Goal: Information Seeking & Learning: Understand process/instructions

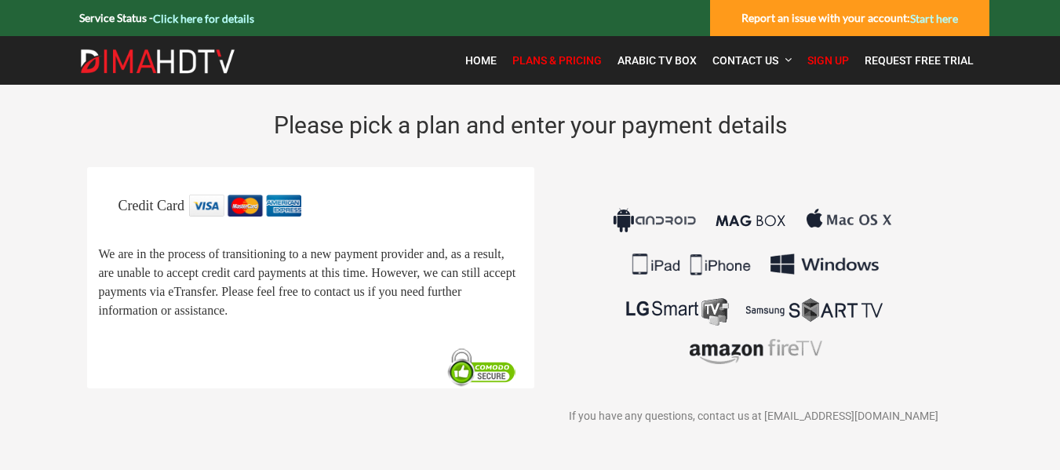
drag, startPoint x: 1064, startPoint y: 137, endPoint x: 1059, endPoint y: 64, distance: 73.2
click at [1059, 64] on html "Service Status - Click here for details Report an issue with your account: Star…" at bounding box center [530, 268] width 1060 height 537
click at [487, 64] on span "Home" at bounding box center [480, 60] width 31 height 13
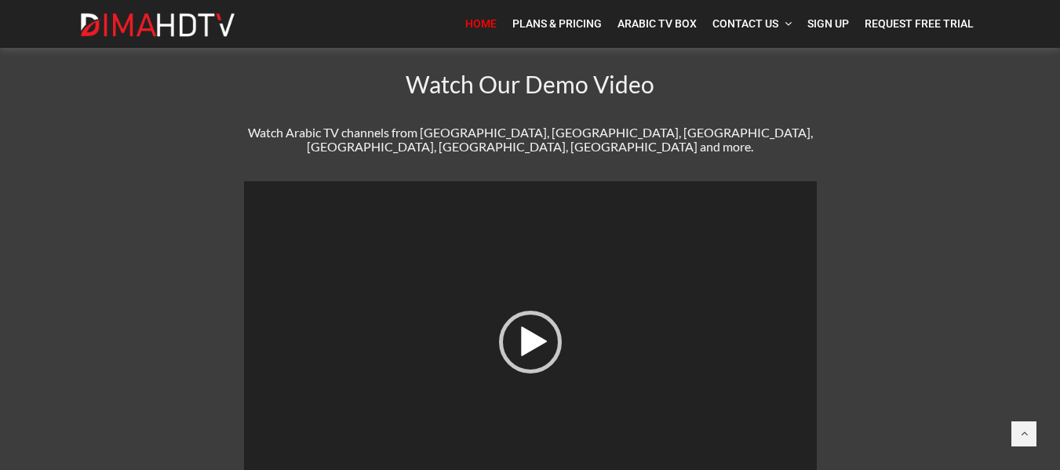
scroll to position [630, 0]
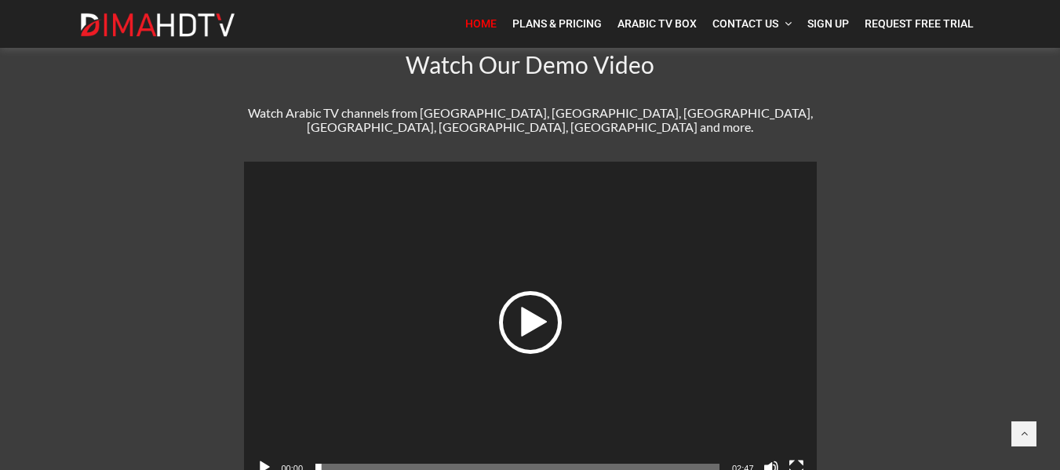
drag, startPoint x: 1066, startPoint y: 144, endPoint x: 540, endPoint y: 312, distance: 552.0
click at [540, 312] on div "Play" at bounding box center [530, 322] width 63 height 63
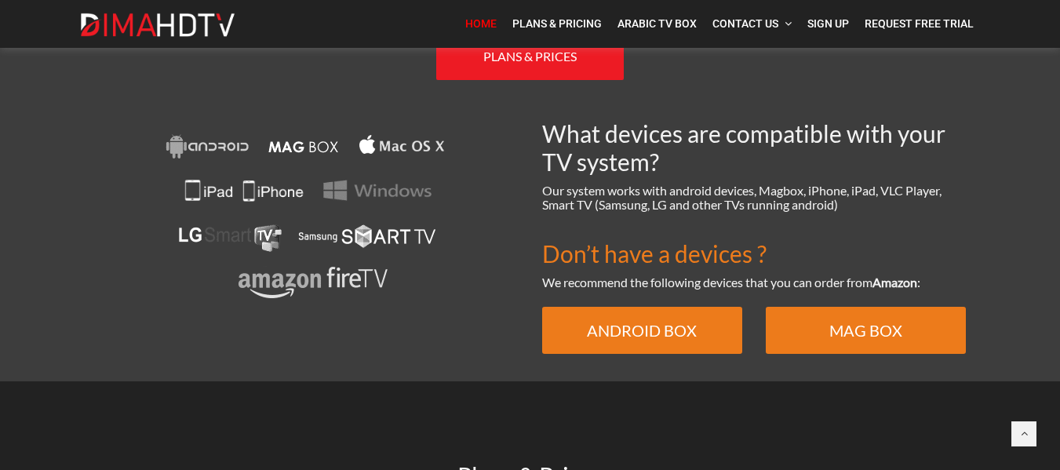
scroll to position [1107, 0]
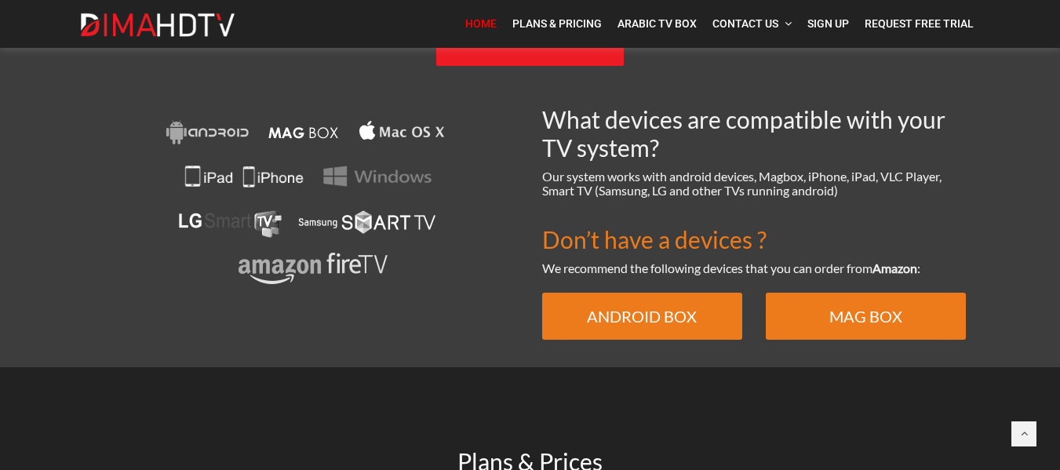
click at [374, 157] on img at bounding box center [307, 203] width 292 height 196
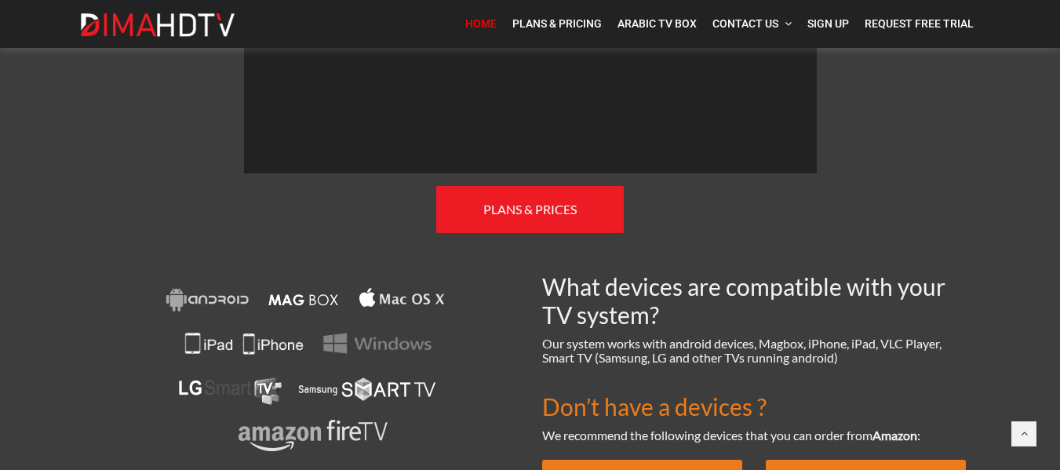
scroll to position [945, 0]
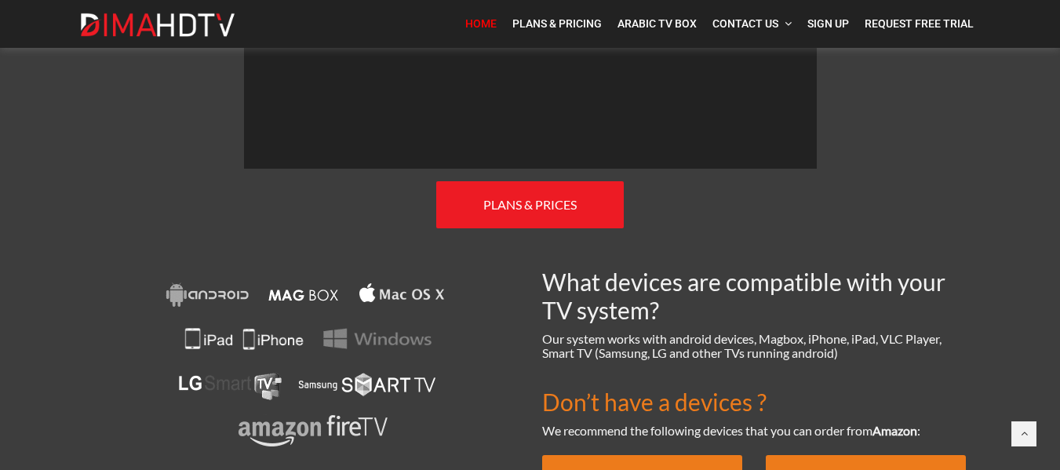
click at [245, 369] on img at bounding box center [307, 366] width 292 height 196
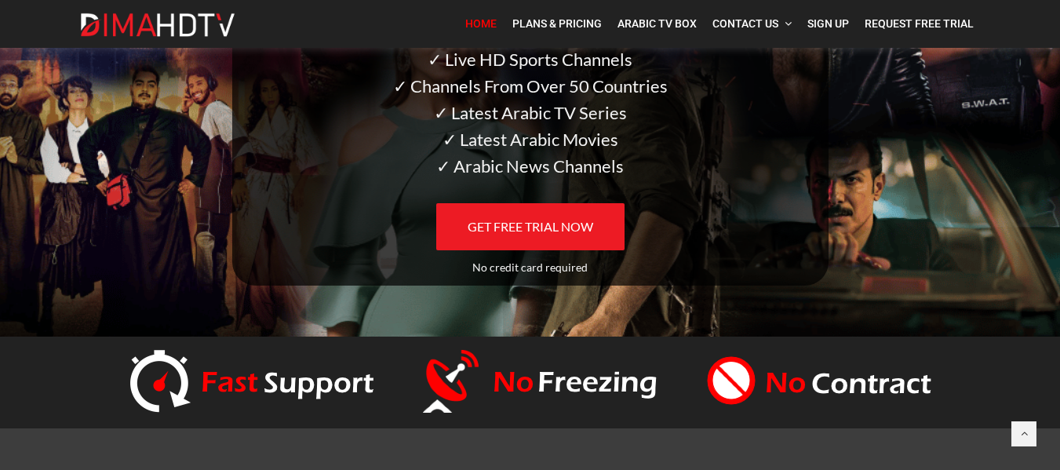
scroll to position [0, 0]
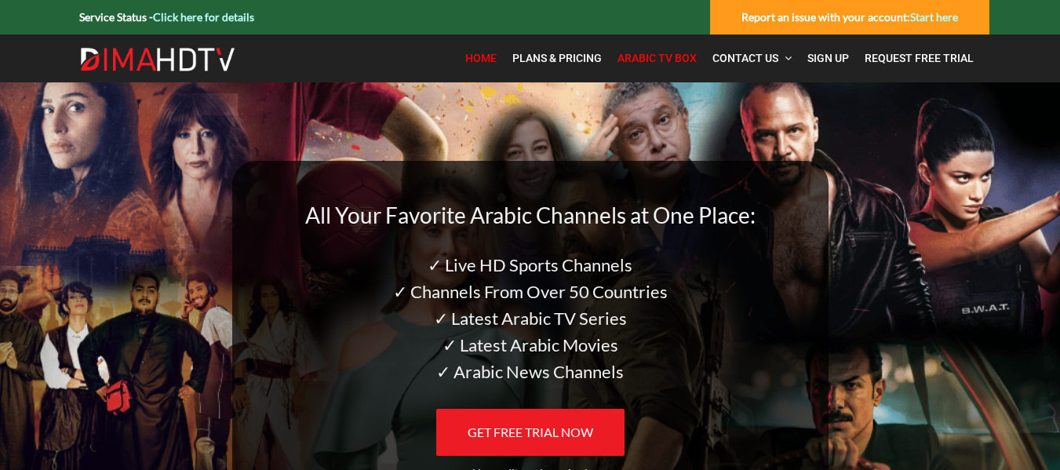
click at [667, 64] on span "Arabic TV Box" at bounding box center [657, 58] width 79 height 13
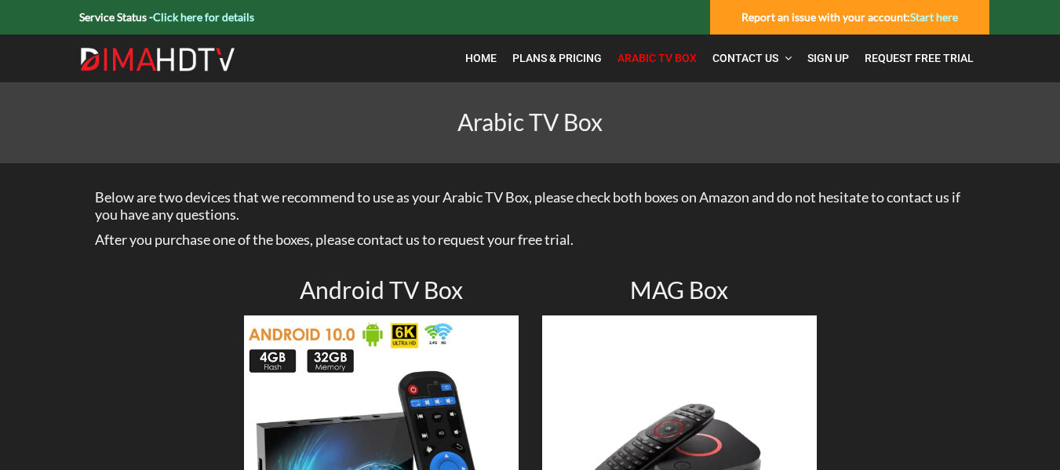
click at [235, 27] on div "Service Status - Click here for details" at bounding box center [166, 17] width 191 height 35
click at [222, 13] on link "Click here for details" at bounding box center [203, 16] width 101 height 13
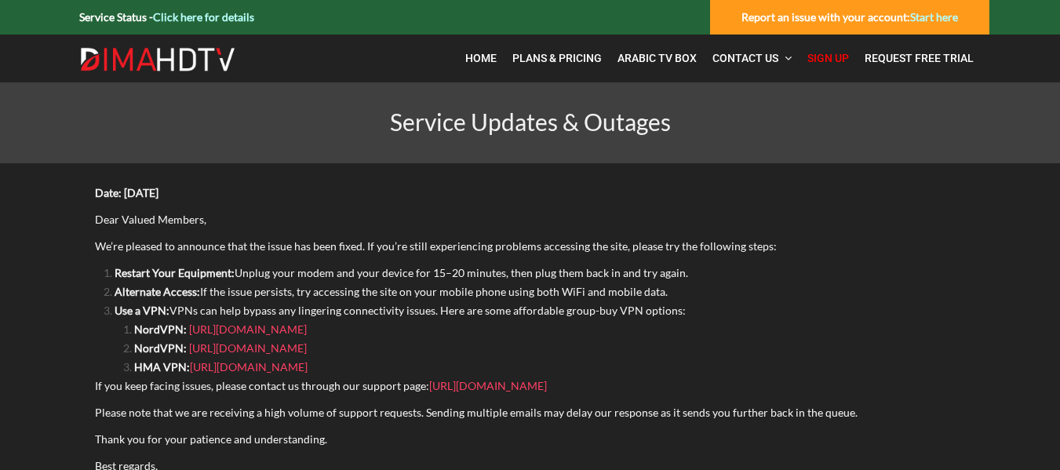
click at [824, 59] on span "Sign Up" at bounding box center [829, 58] width 42 height 13
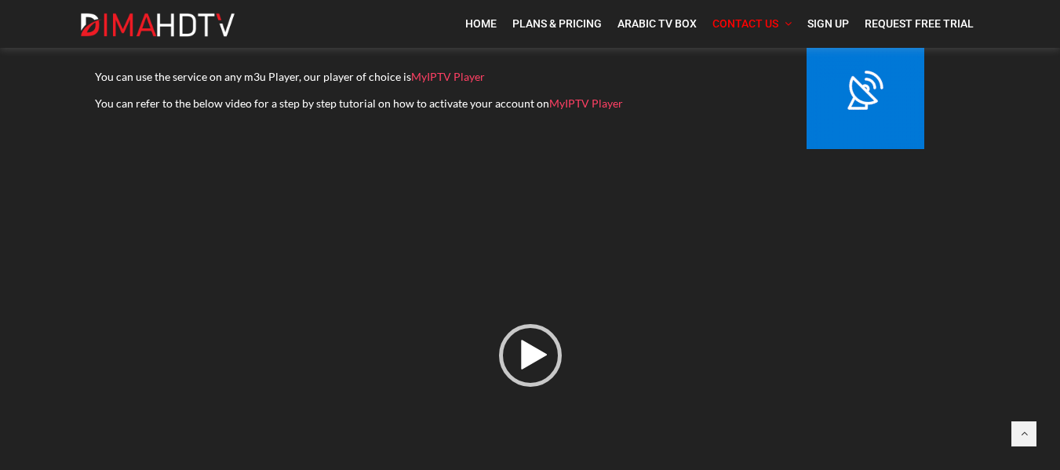
scroll to position [176, 0]
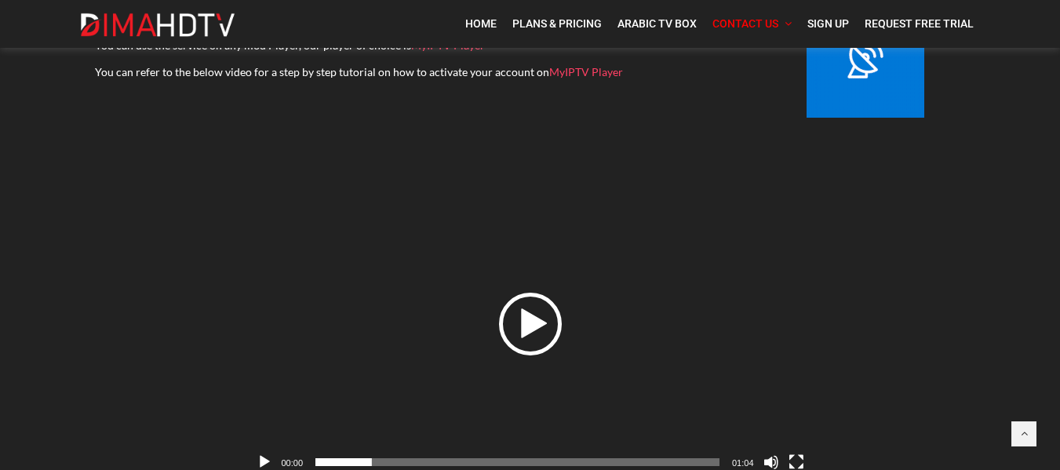
click at [532, 331] on div "Play" at bounding box center [530, 324] width 63 height 63
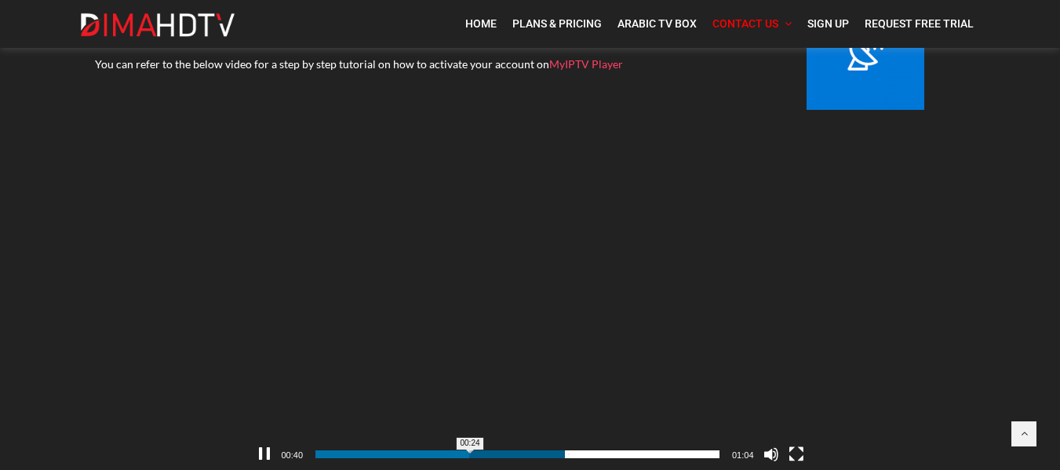
click at [470, 453] on span "00:24" at bounding box center [517, 454] width 404 height 8
click at [582, 408] on video "[URL][DOMAIN_NAME]" at bounding box center [530, 316] width 573 height 308
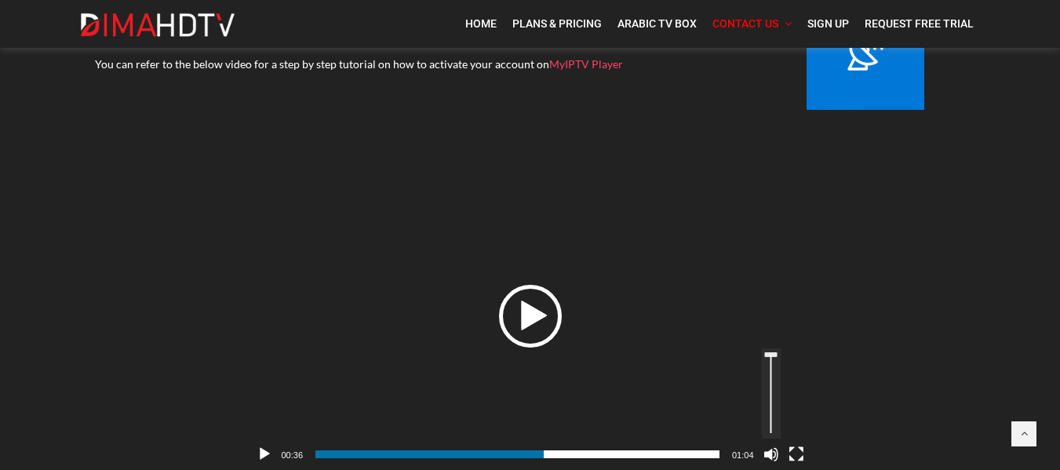
drag, startPoint x: 769, startPoint y: 372, endPoint x: 769, endPoint y: 323, distance: 49.4
click at [769, 162] on div "[URL][DOMAIN_NAME] 00:36 00:24 01:04 Use Up/Down Arrow keys to increase or decr…" at bounding box center [530, 162] width 573 height 0
click at [550, 278] on div "Video Player" at bounding box center [530, 316] width 573 height 308
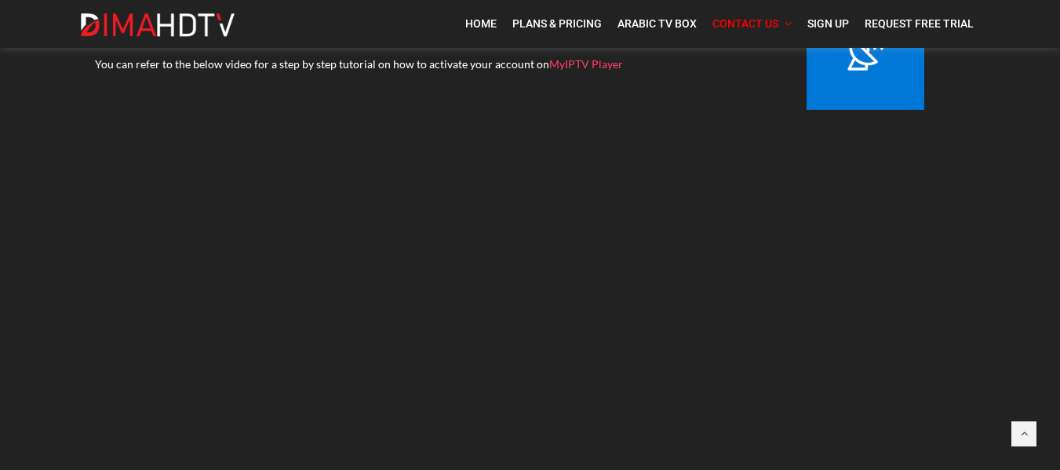
scroll to position [271, 0]
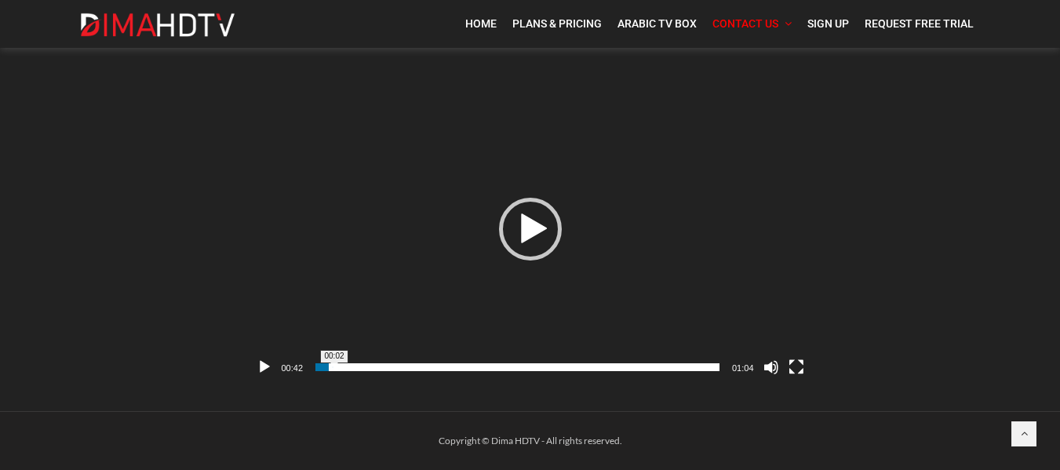
click at [334, 364] on span "00:02" at bounding box center [517, 367] width 404 height 8
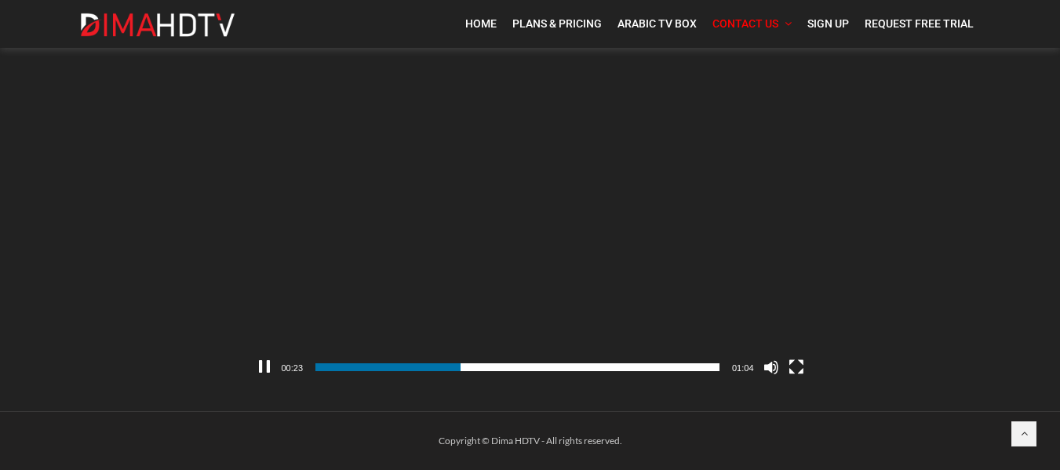
click at [557, 223] on video "[URL][DOMAIN_NAME]" at bounding box center [530, 229] width 573 height 308
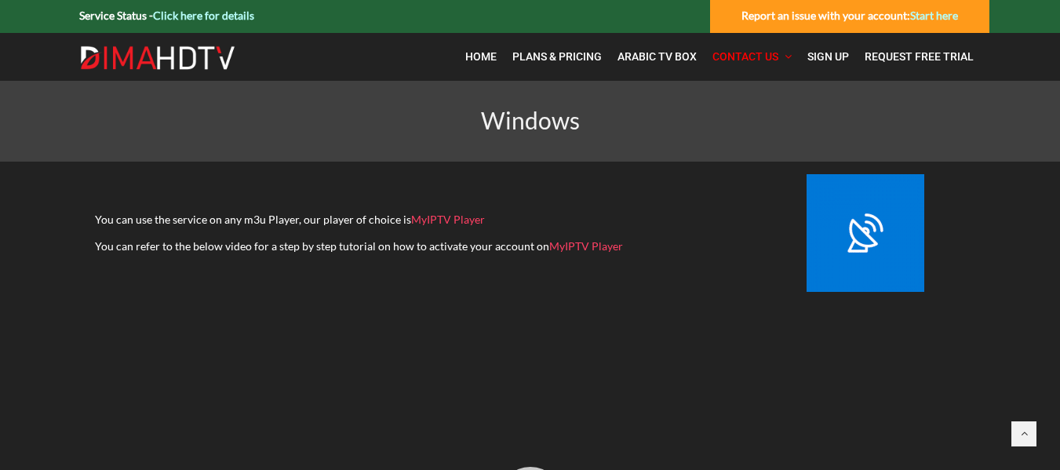
scroll to position [0, 0]
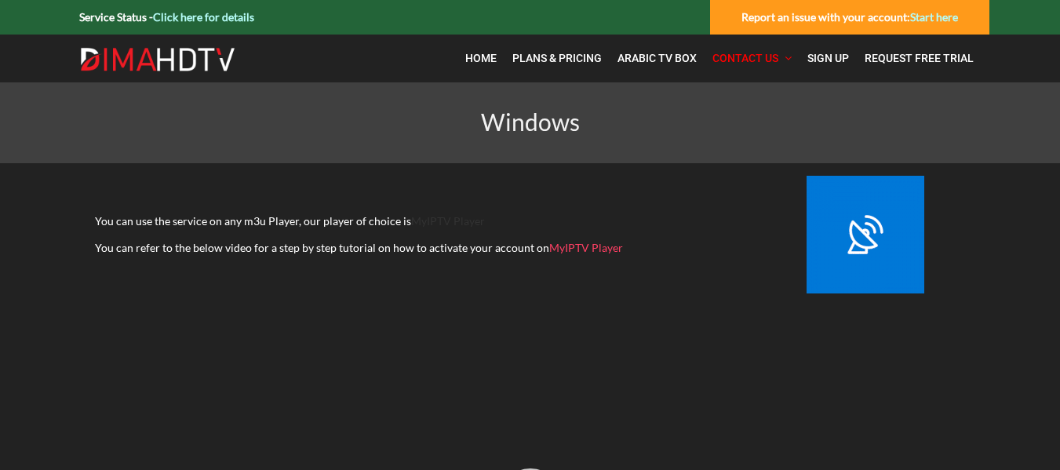
click at [450, 217] on link "MyIPTV Player" at bounding box center [448, 220] width 74 height 13
